Goal: Information Seeking & Learning: Learn about a topic

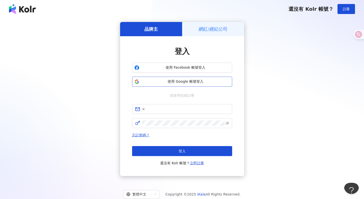
click at [193, 83] on span "使用 Google 帳號登入" at bounding box center [185, 81] width 89 height 5
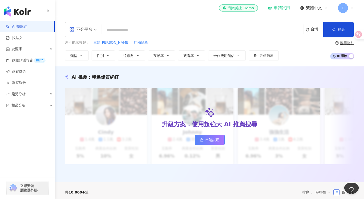
click at [122, 26] on input "search" at bounding box center [202, 30] width 197 height 10
click at [122, 27] on input "search" at bounding box center [202, 30] width 197 height 10
click at [95, 26] on span "不分平台" at bounding box center [83, 30] width 28 height 8
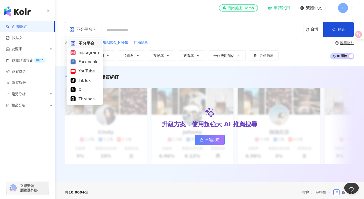
click at [116, 26] on input "search" at bounding box center [202, 30] width 197 height 10
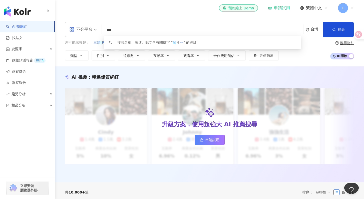
type input "**"
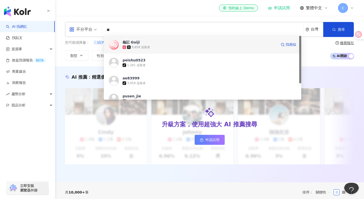
click at [153, 48] on div "9,858 追蹤者" at bounding box center [200, 47] width 154 height 5
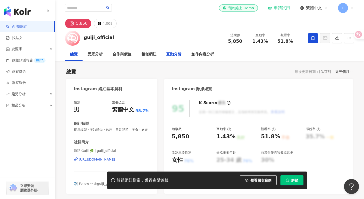
click at [173, 55] on div "互動分析" at bounding box center [173, 55] width 15 height 6
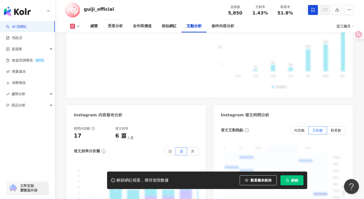
scroll to position [1182, 0]
drag, startPoint x: 116, startPoint y: 122, endPoint x: 133, endPoint y: 123, distance: 16.5
click at [133, 126] on div "發文頻率" at bounding box center [136, 128] width 42 height 5
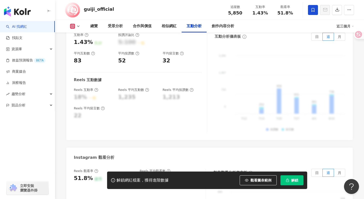
scroll to position [956, 0]
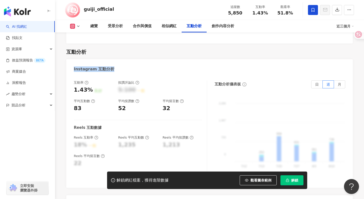
drag, startPoint x: 74, startPoint y: 61, endPoint x: 112, endPoint y: 63, distance: 37.5
click at [112, 63] on div "Instagram 互動分析" at bounding box center [209, 67] width 286 height 16
click at [46, 92] on div "趨勢分析" at bounding box center [27, 94] width 55 height 11
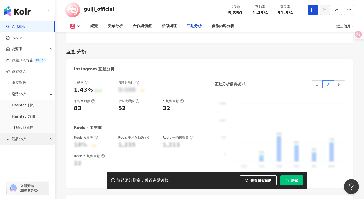
click at [51, 135] on div "競品分析" at bounding box center [27, 139] width 55 height 11
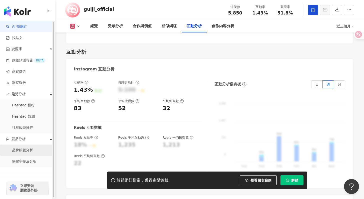
click at [33, 151] on link "品牌帳號分析" at bounding box center [22, 150] width 21 height 5
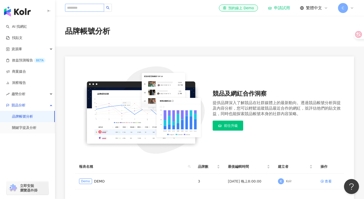
scroll to position [56, 0]
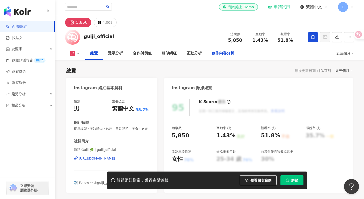
click at [213, 53] on div "創作內容分析" at bounding box center [223, 54] width 23 height 6
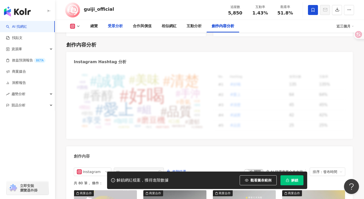
click at [113, 26] on div "受眾分析" at bounding box center [115, 26] width 15 height 6
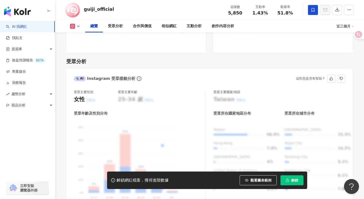
scroll to position [406, 0]
